Goal: Information Seeking & Learning: Understand process/instructions

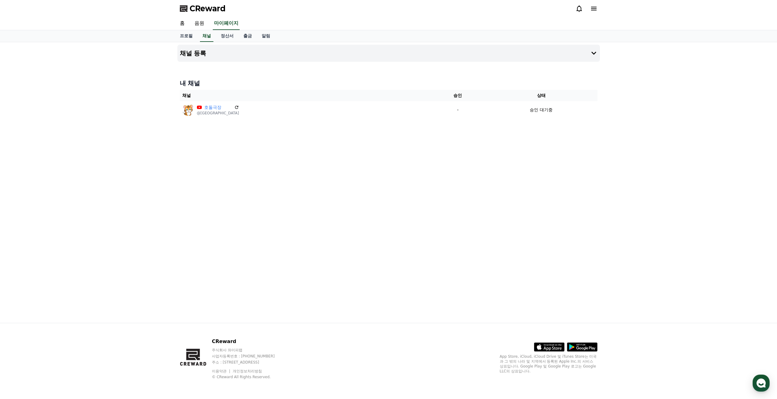
click at [522, 158] on div "채널 등록 내 채널 채널 승인 상태 호돌극장 @호돌극장 - 승인 대기중" at bounding box center [389, 182] width 428 height 280
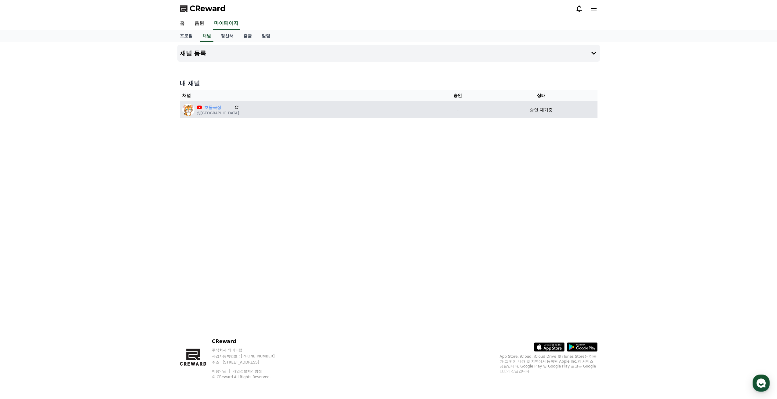
click at [550, 107] on div "승인 대기중" at bounding box center [541, 110] width 107 height 6
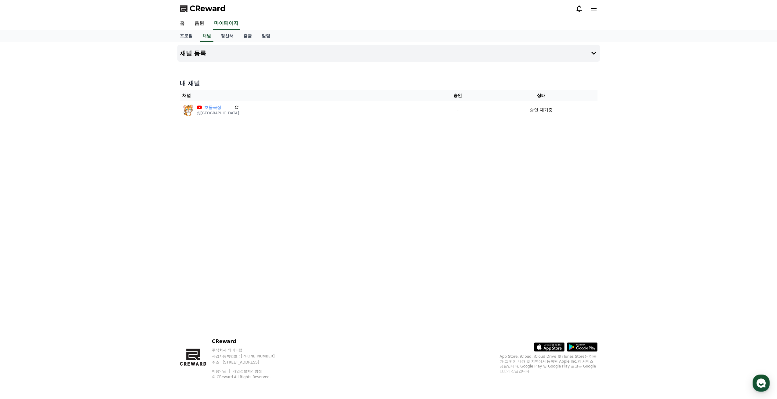
click at [592, 55] on icon at bounding box center [593, 52] width 7 height 7
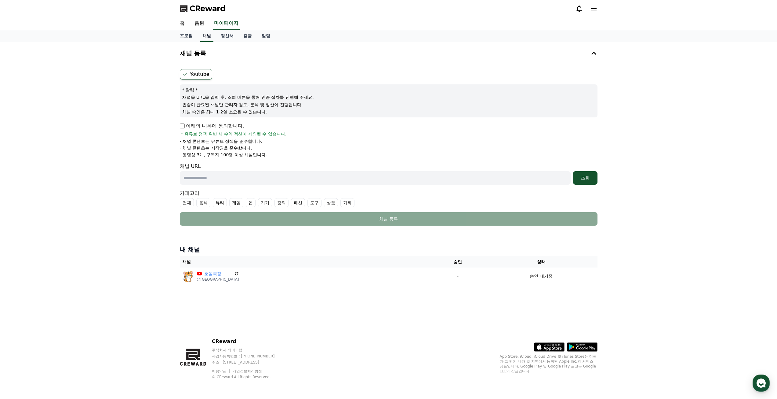
click at [206, 36] on link "채널" at bounding box center [206, 36] width 13 height 12
click at [191, 38] on link "프로필" at bounding box center [186, 36] width 23 height 12
select select "**********"
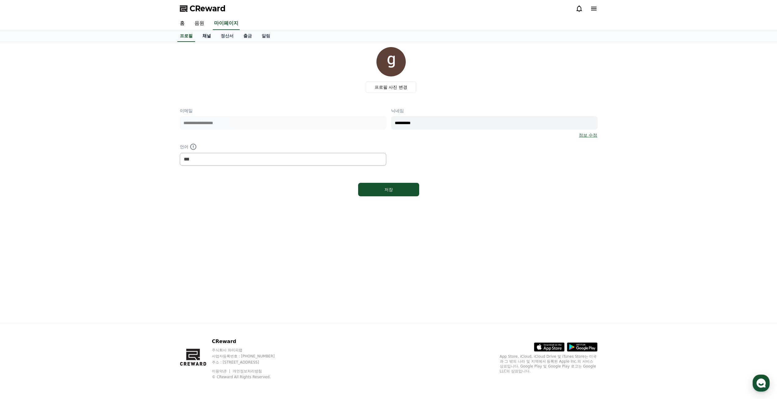
click at [209, 36] on link "채널" at bounding box center [207, 36] width 18 height 12
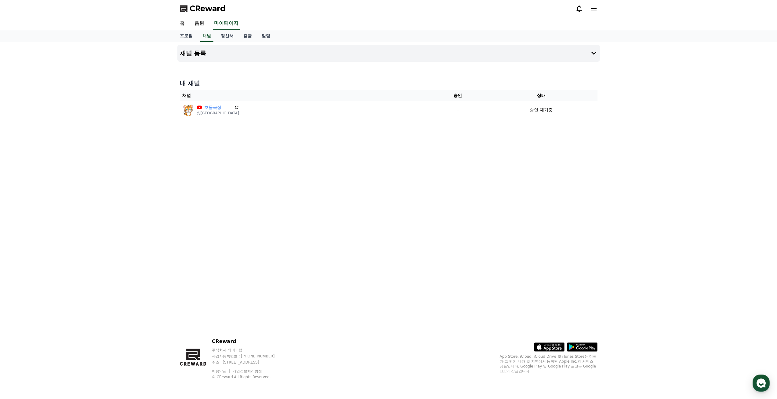
click at [211, 8] on span "CReward" at bounding box center [208, 9] width 36 height 10
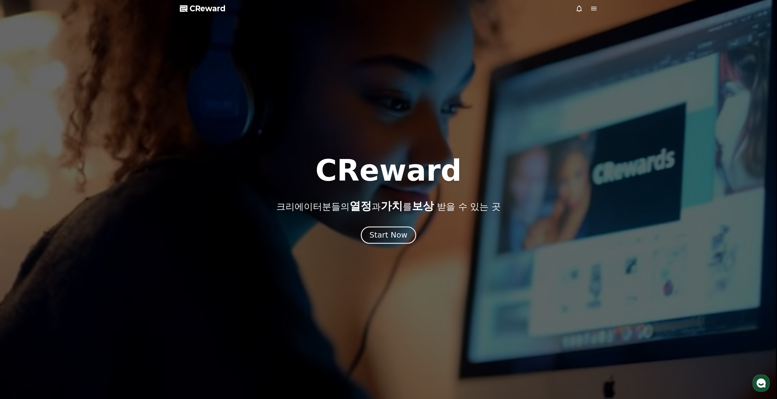
click at [400, 232] on div "Start Now" at bounding box center [388, 235] width 38 height 10
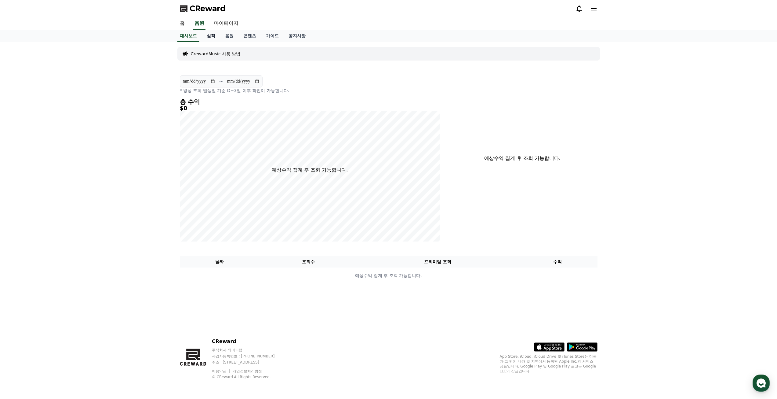
click at [213, 37] on link "실적" at bounding box center [211, 36] width 18 height 12
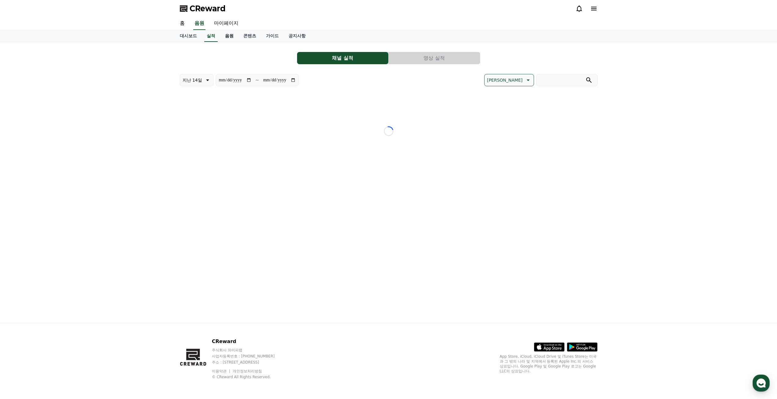
click at [228, 36] on link "음원" at bounding box center [229, 36] width 18 height 12
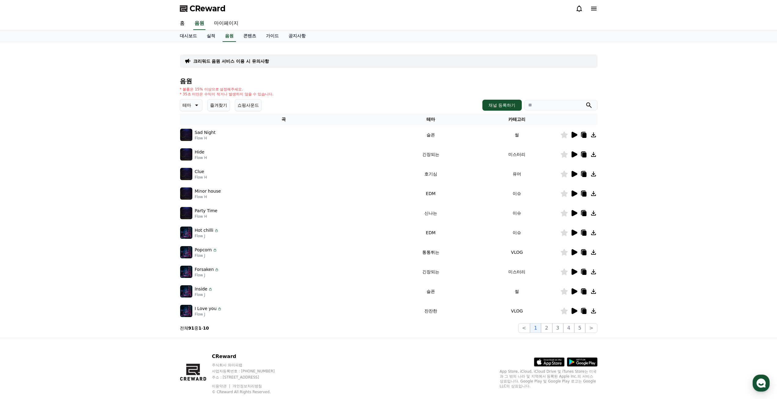
click at [584, 10] on div at bounding box center [587, 8] width 22 height 7
click at [230, 25] on link "마이페이지" at bounding box center [226, 23] width 34 height 13
select select "**********"
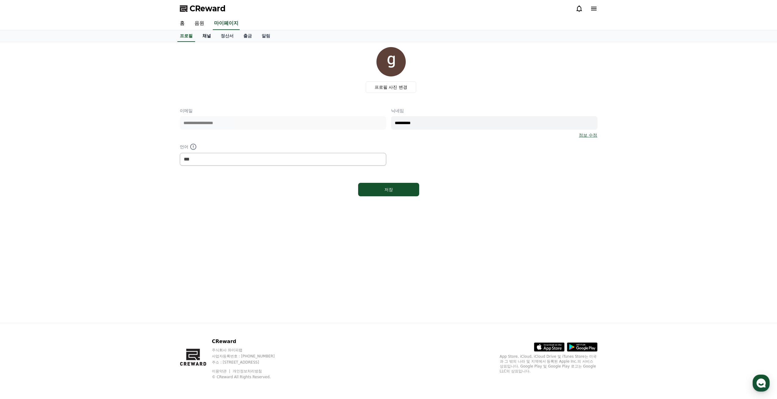
click at [203, 35] on link "채널" at bounding box center [207, 36] width 18 height 12
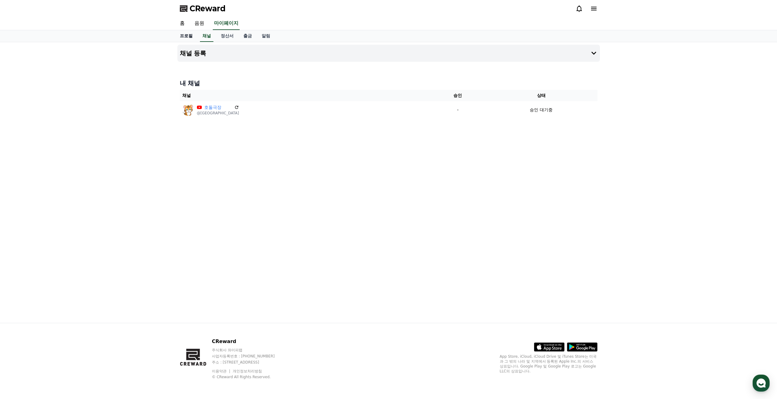
click at [187, 34] on link "프로필" at bounding box center [186, 36] width 23 height 12
select select "**********"
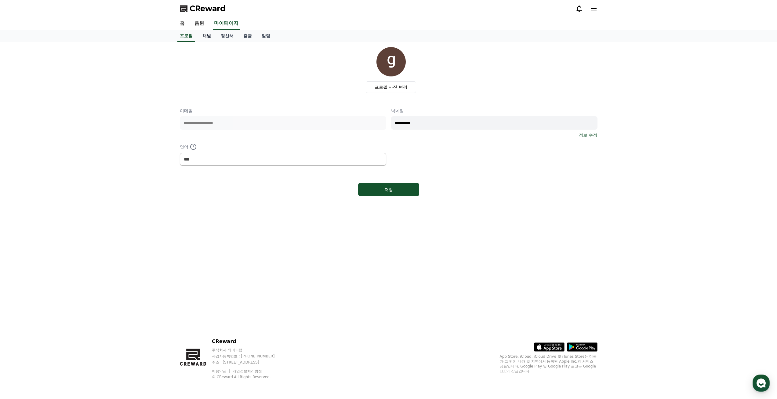
click at [198, 39] on link "채널" at bounding box center [207, 36] width 18 height 12
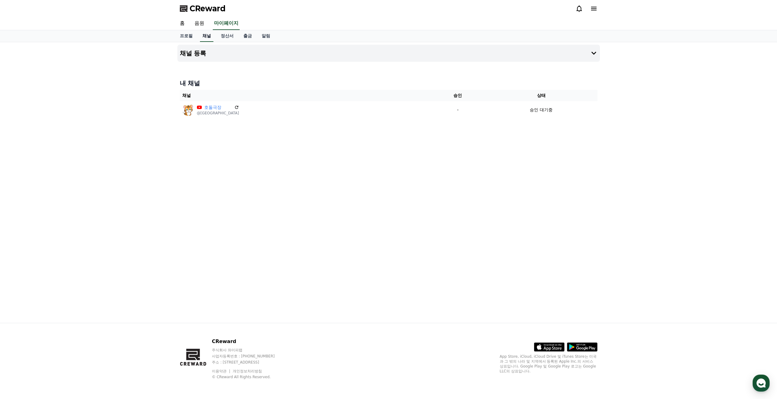
click at [207, 35] on link "채널" at bounding box center [206, 36] width 13 height 12
click at [182, 36] on link "프로필" at bounding box center [186, 36] width 23 height 12
select select "**********"
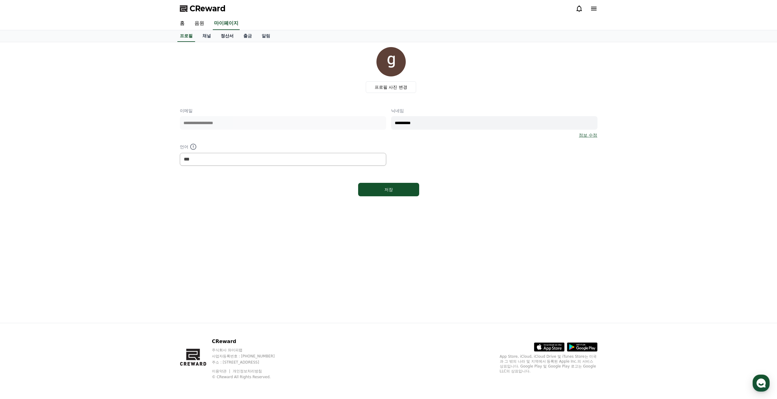
click at [223, 35] on link "정산서" at bounding box center [227, 36] width 23 height 12
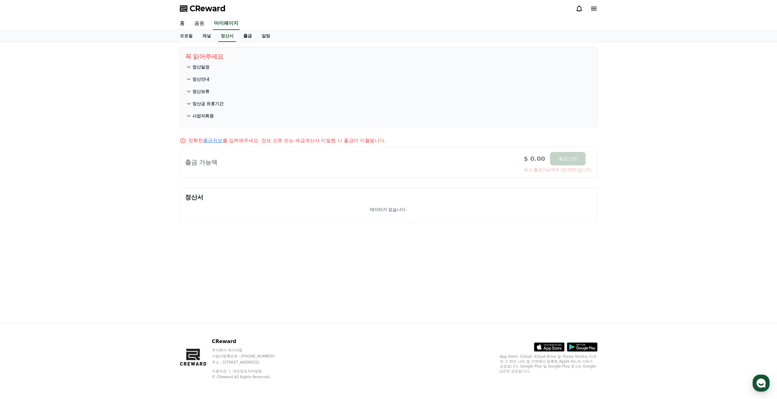
click at [251, 37] on link "출금" at bounding box center [247, 36] width 18 height 12
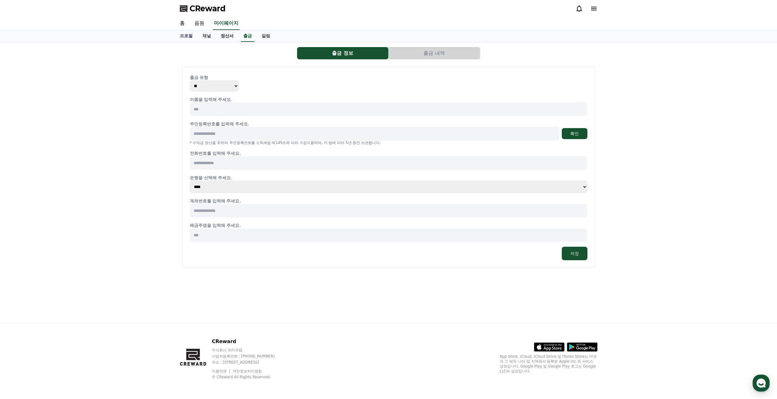
click at [226, 38] on link "정산서" at bounding box center [227, 36] width 23 height 12
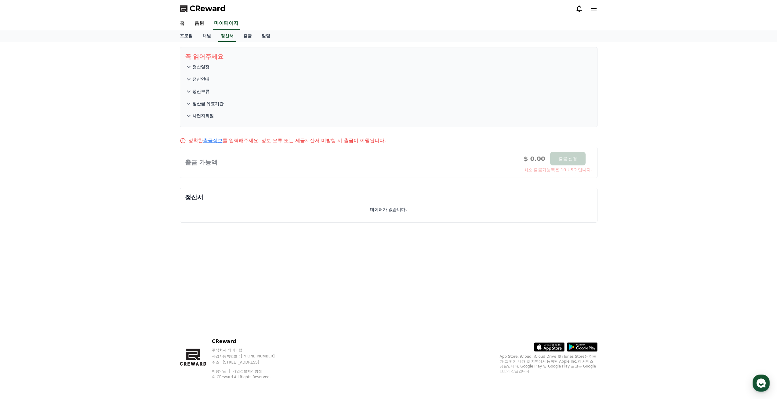
click at [190, 66] on icon at bounding box center [189, 67] width 4 height 2
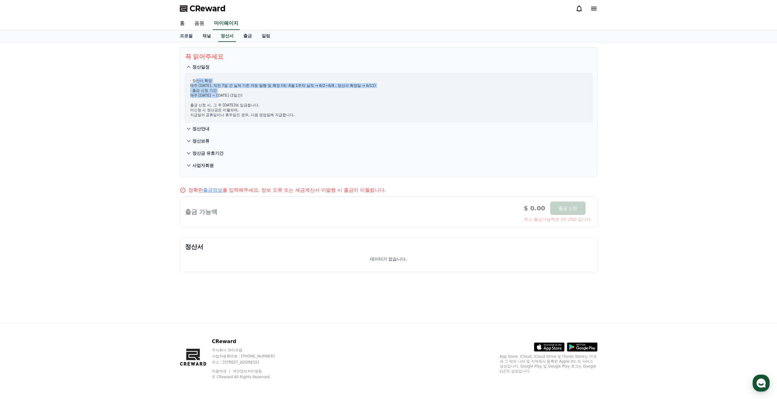
drag, startPoint x: 198, startPoint y: 82, endPoint x: 230, endPoint y: 95, distance: 34.3
click at [228, 96] on p "· 정산서 확정 매주 [DATE], 직전 7일 간 실적 기준 자동 발행 및 확정 (예: 6월 1주차 실적 → 6/2~6/8 , 정산서 확정일 …" at bounding box center [388, 97] width 397 height 39
click at [235, 94] on p "· 정산서 확정 매주 [DATE], 직전 7일 간 실적 기준 자동 발행 및 확정 (예: 6월 1주차 실적 → 6/2~6/8 , 정산서 확정일 …" at bounding box center [388, 97] width 397 height 39
drag, startPoint x: 221, startPoint y: 114, endPoint x: 266, endPoint y: 114, distance: 44.9
click at [263, 115] on p "· 정산서 확정 매주 [DATE], 직전 7일 간 실적 기준 자동 발행 및 확정 (예: 6월 1주차 실적 → 6/2~6/8 , 정산서 확정일 …" at bounding box center [388, 97] width 397 height 39
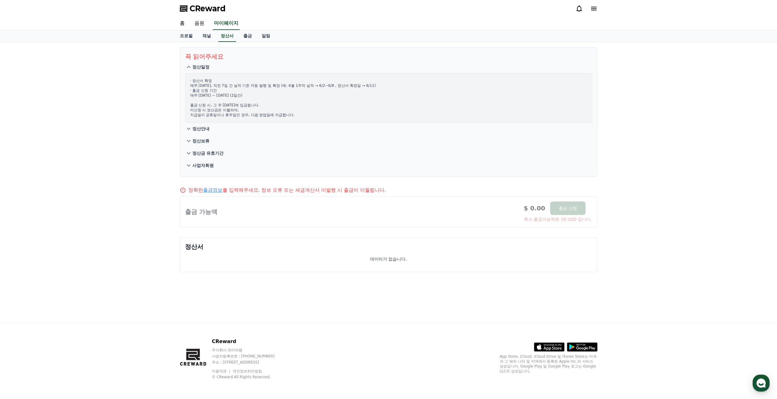
click at [270, 114] on p "· 정산서 확정 매주 [DATE], 직전 7일 간 실적 기준 자동 발행 및 확정 (예: 6월 1주차 실적 → 6/2~6/8 , 정산서 확정일 …" at bounding box center [388, 97] width 397 height 39
click at [195, 125] on button "정산안내" at bounding box center [388, 128] width 407 height 12
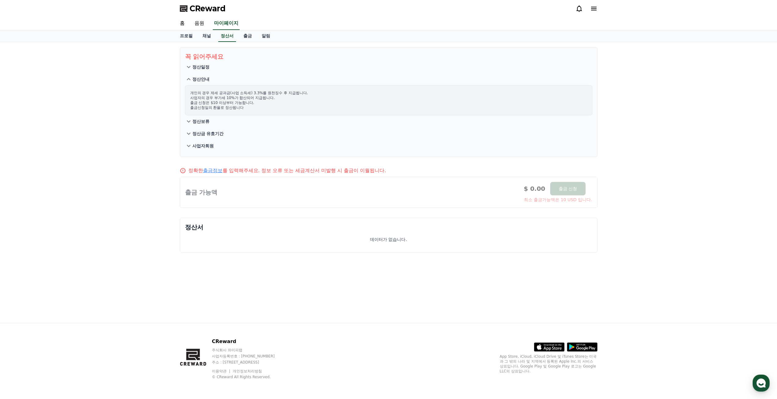
click at [198, 122] on p "정산보류" at bounding box center [200, 121] width 17 height 6
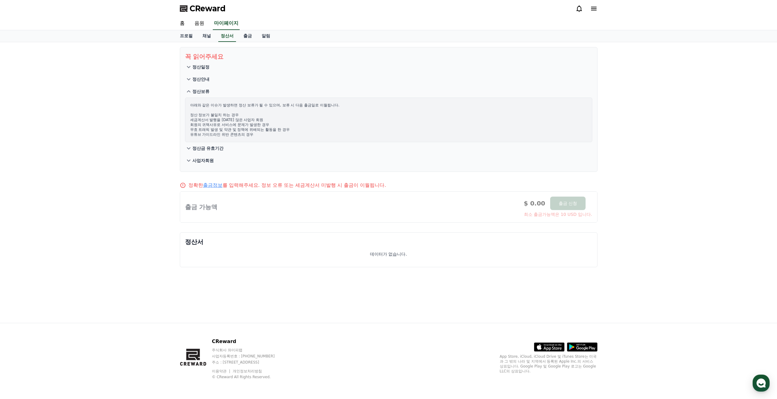
drag, startPoint x: 204, startPoint y: 114, endPoint x: 231, endPoint y: 119, distance: 26.8
click at [231, 119] on p "아래와 같은 이슈가 발생하면 정산 보류가 될 수 있으며, 보류 시 다음 출금일로 이월됩니다. 정산 정보가 불일치 하는 경우 세금계산서 발행을 …" at bounding box center [388, 120] width 397 height 34
click at [233, 119] on p "아래와 같은 이슈가 발생하면 정산 보류가 될 수 있으며, 보류 시 다음 출금일로 이월됩니다. 정산 정보가 불일치 하는 경우 세금계산서 발행을 …" at bounding box center [388, 120] width 397 height 34
drag, startPoint x: 218, startPoint y: 125, endPoint x: 273, endPoint y: 129, distance: 55.4
click at [273, 129] on p "아래와 같은 이슈가 발생하면 정산 보류가 될 수 있으며, 보류 시 다음 출금일로 이월됩니다. 정산 정보가 불일치 하는 경우 세금계산서 발행을 …" at bounding box center [388, 120] width 397 height 34
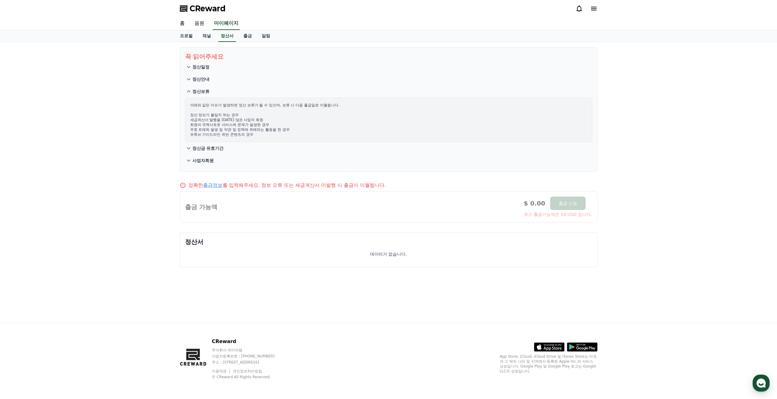
click at [274, 129] on p "아래와 같은 이슈가 발생하면 정산 보류가 될 수 있으며, 보류 시 다음 출금일로 이월됩니다. 정산 정보가 불일치 하는 경우 세금계산서 발행을 …" at bounding box center [388, 120] width 397 height 34
click at [188, 161] on icon at bounding box center [189, 160] width 4 height 2
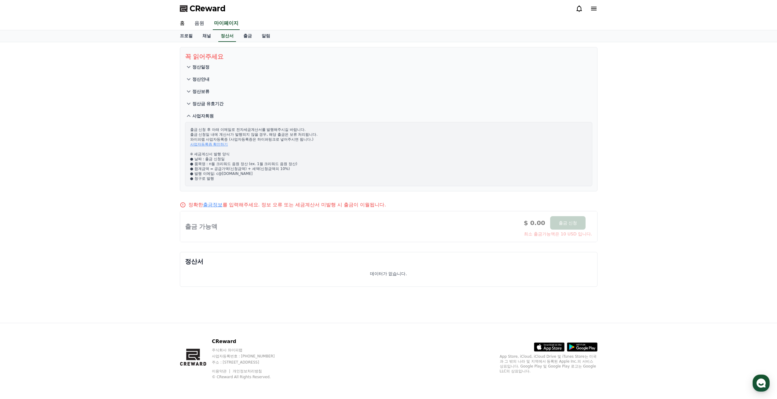
click at [192, 22] on link "음원" at bounding box center [200, 23] width 20 height 13
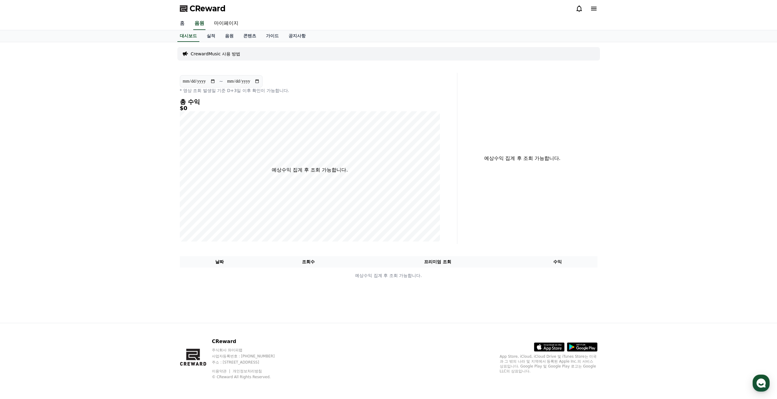
click at [181, 26] on link "홈" at bounding box center [182, 23] width 15 height 13
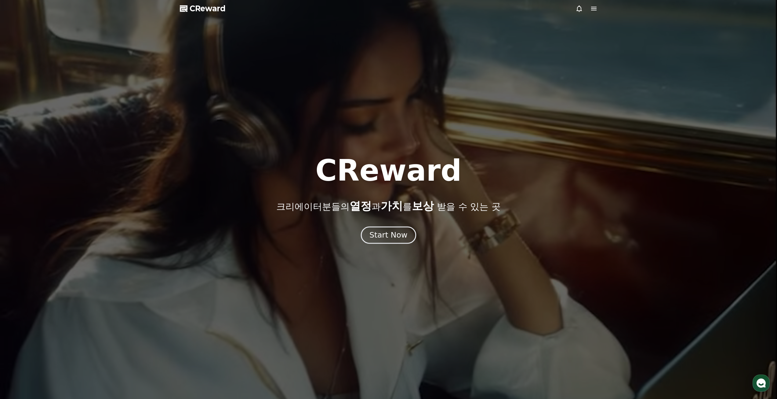
click at [397, 233] on div "Start Now" at bounding box center [388, 235] width 38 height 10
